Goal: Task Accomplishment & Management: Use online tool/utility

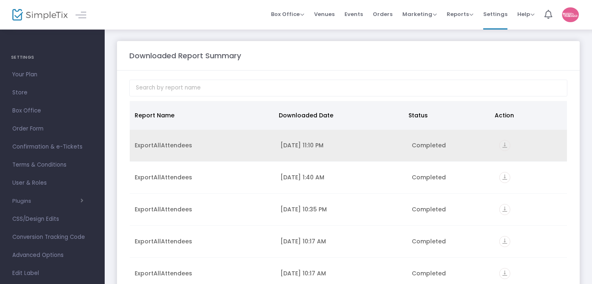
click at [502, 146] on icon "vertical_align_bottom" at bounding box center [504, 145] width 11 height 11
